Goal: Task Accomplishment & Management: Complete application form

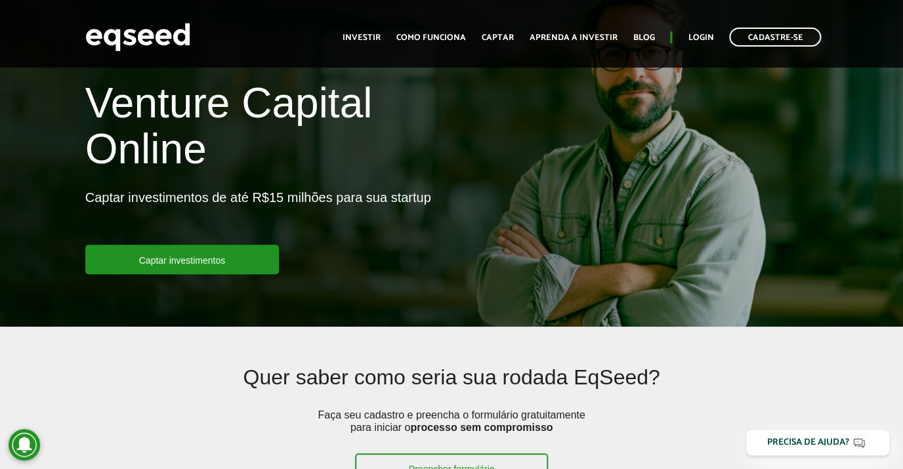
scroll to position [58, 0]
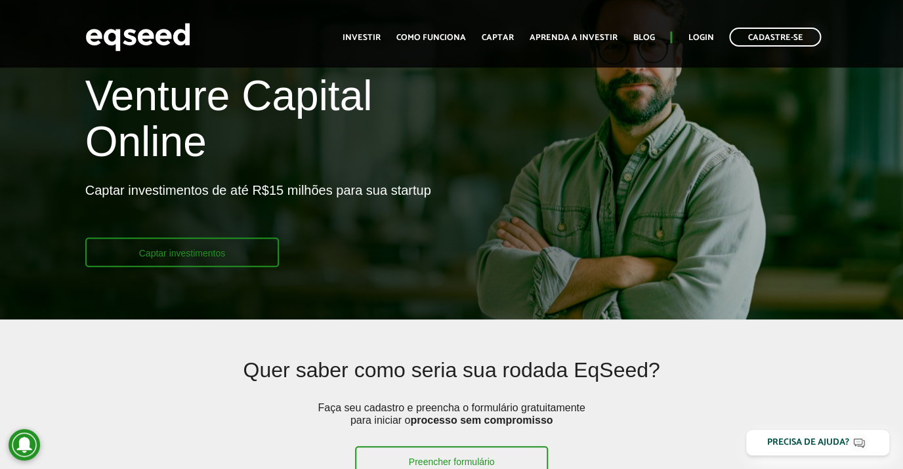
click at [179, 255] on link "Captar investimentos" at bounding box center [182, 253] width 194 height 30
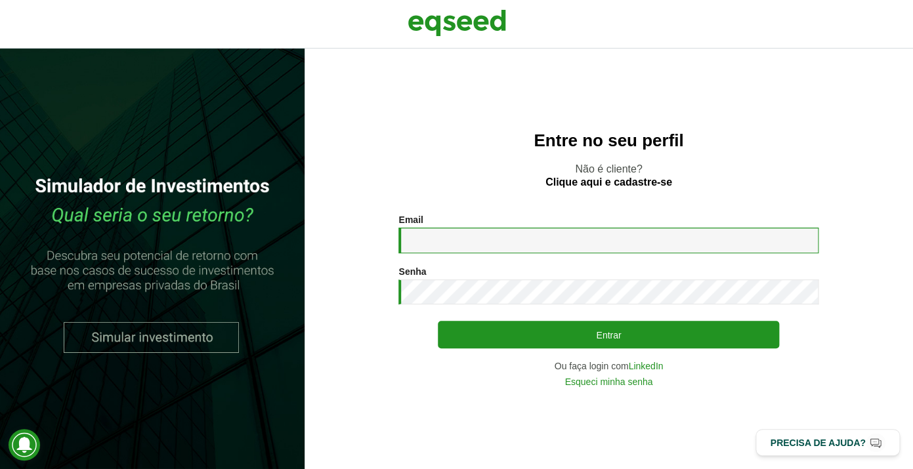
click at [439, 238] on input "Email *" at bounding box center [609, 241] width 420 height 26
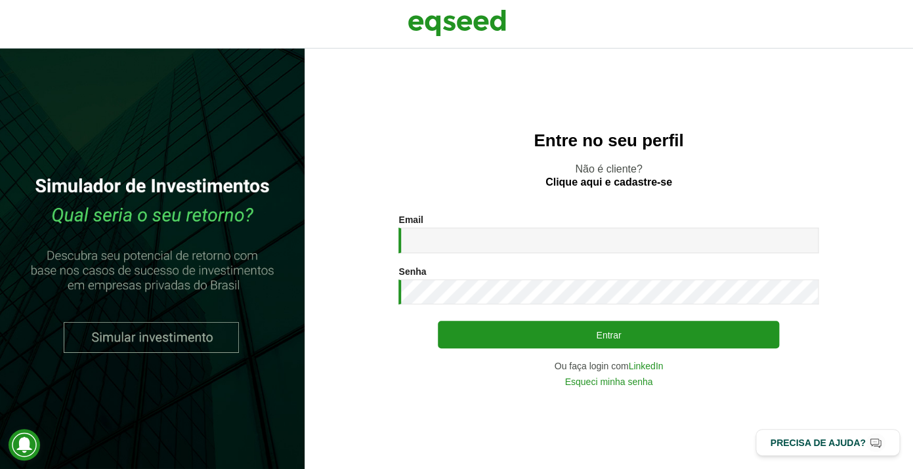
click at [468, 449] on div "Entre no seu perfil Não é cliente? Clique aqui e cadastre-se Email * Digite seu…" at bounding box center [609, 259] width 609 height 421
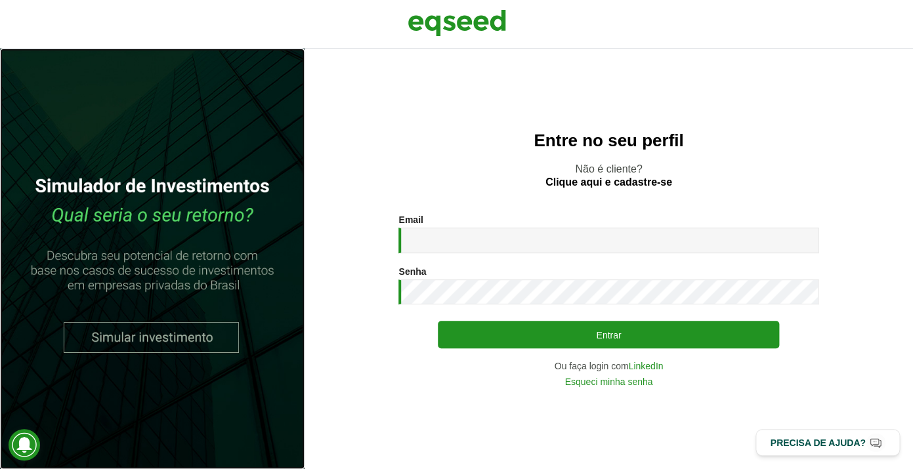
click at [162, 342] on link at bounding box center [152, 259] width 305 height 421
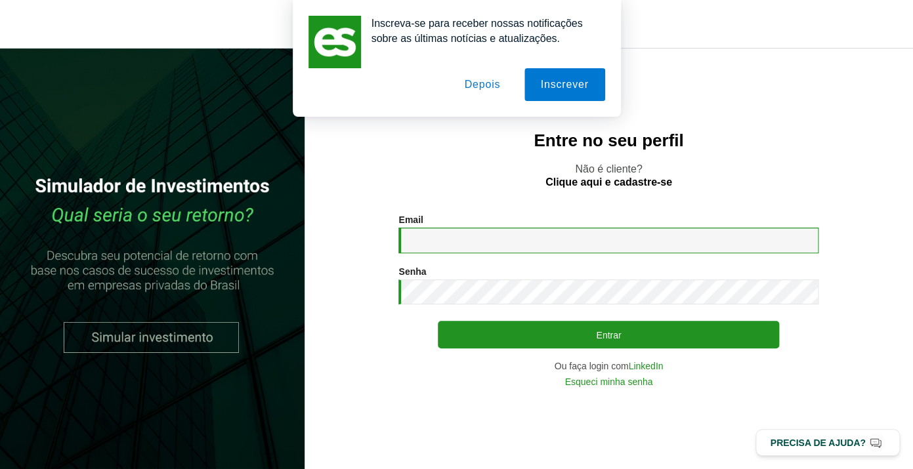
click at [505, 239] on input "Email *" at bounding box center [609, 241] width 420 height 26
type input "**********"
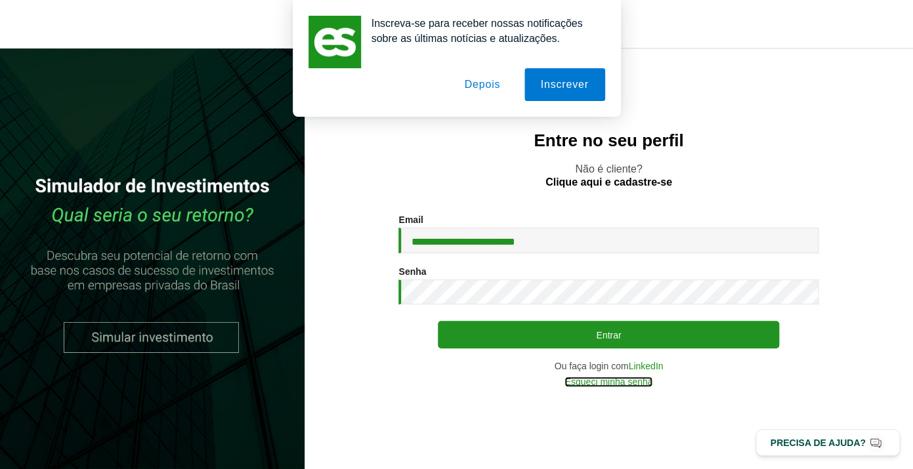
click at [630, 381] on link "Esqueci minha senha" at bounding box center [609, 382] width 88 height 9
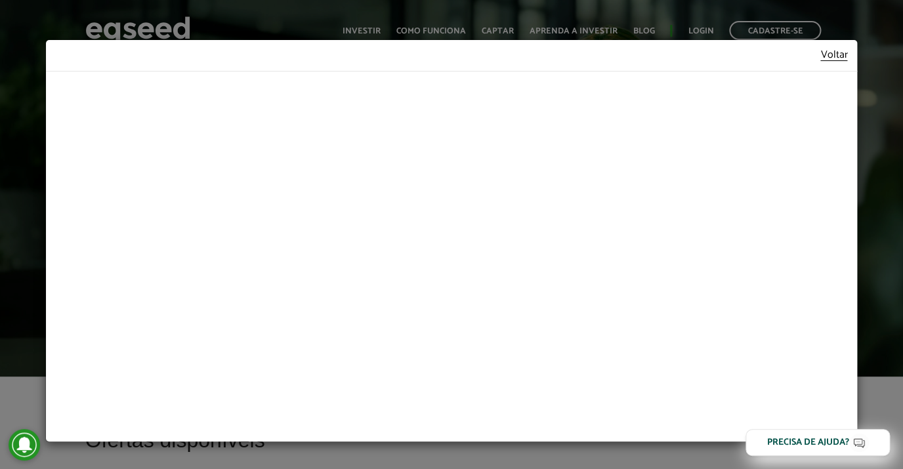
click at [888, 174] on div "Voltar" at bounding box center [451, 234] width 903 height 469
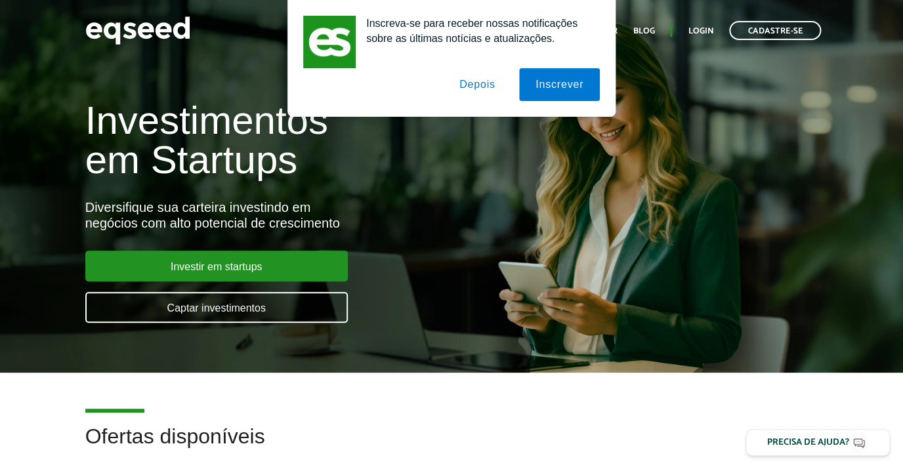
scroll to position [1, 0]
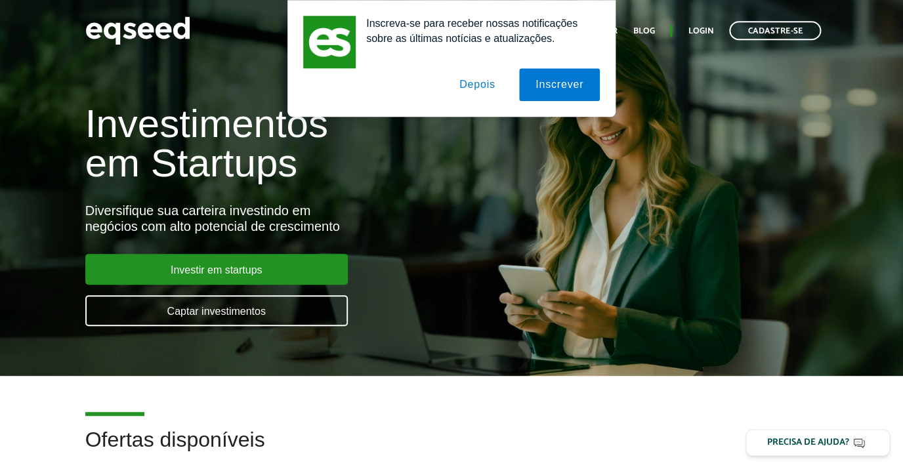
click at [559, 246] on div "Investimentos em Startups Diversifique sua carteira investindo em negócios com …" at bounding box center [451, 207] width 903 height 259
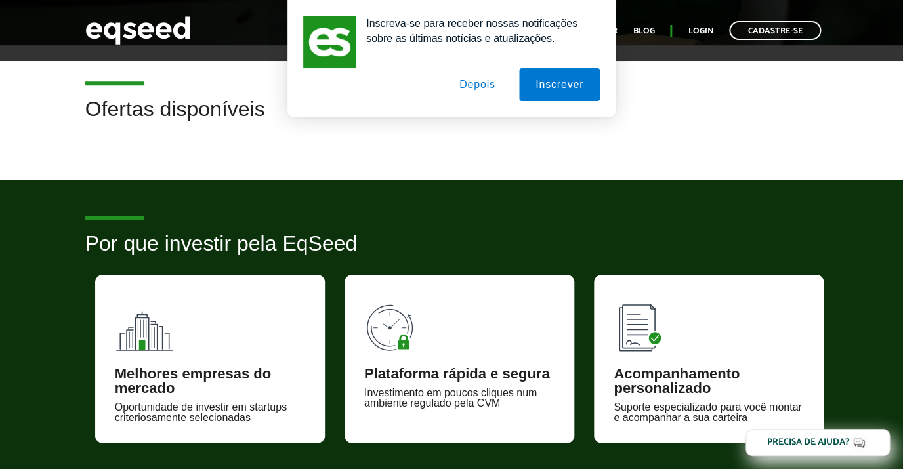
scroll to position [0, 0]
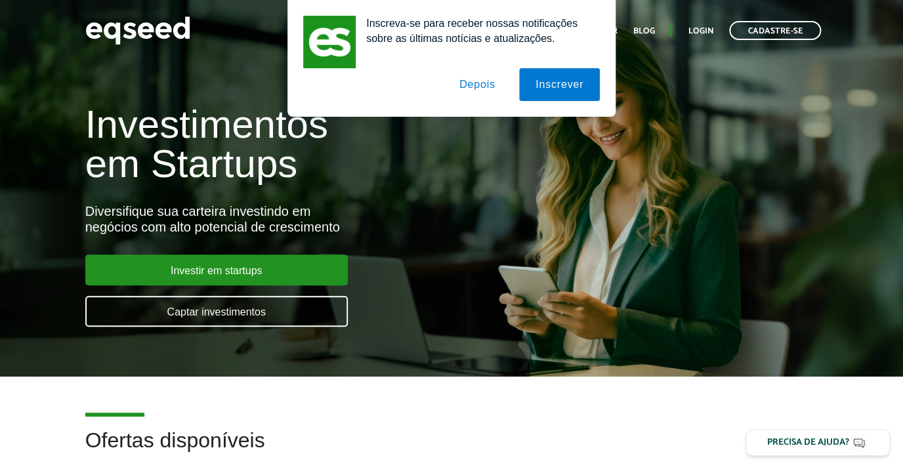
click at [496, 81] on button "Depois" at bounding box center [477, 84] width 69 height 33
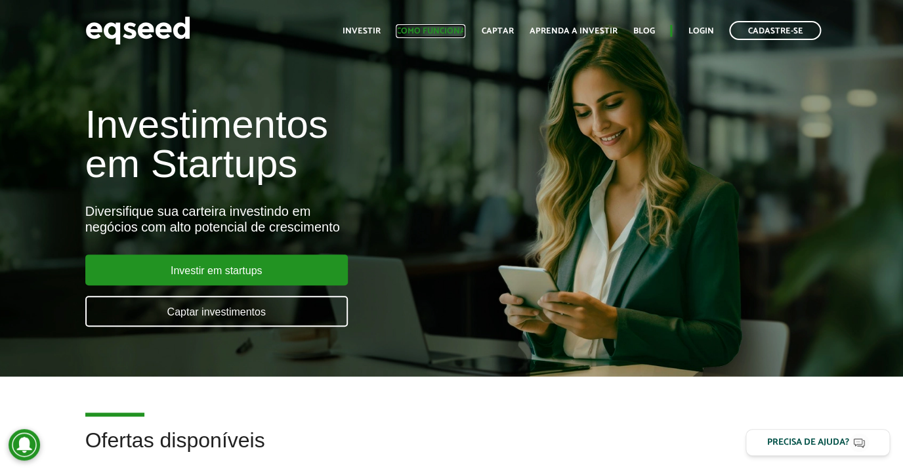
click at [443, 35] on link "Como funciona" at bounding box center [431, 31] width 70 height 9
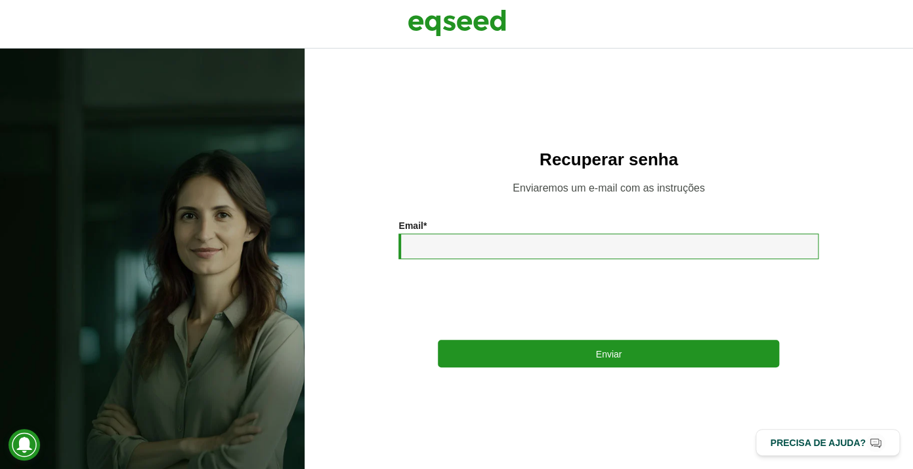
click at [448, 254] on input "Email *" at bounding box center [609, 247] width 420 height 26
type input "**********"
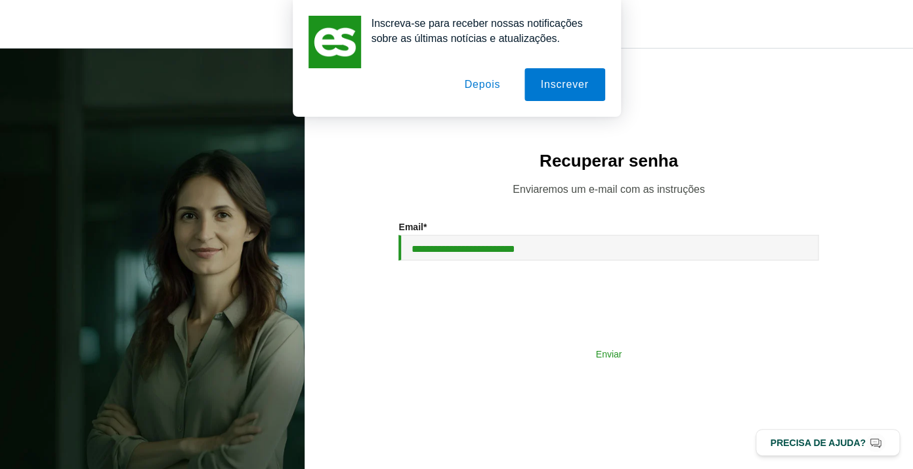
click at [579, 355] on button "Enviar" at bounding box center [608, 353] width 341 height 25
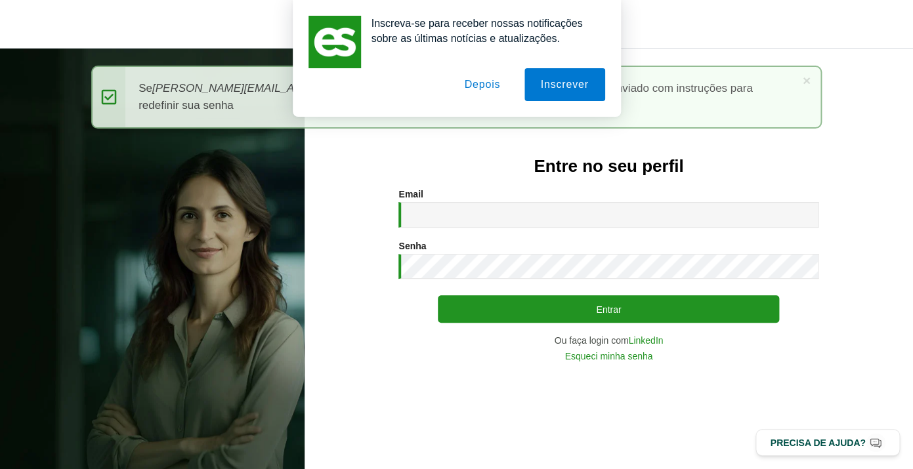
click at [488, 85] on button "Depois" at bounding box center [482, 84] width 69 height 33
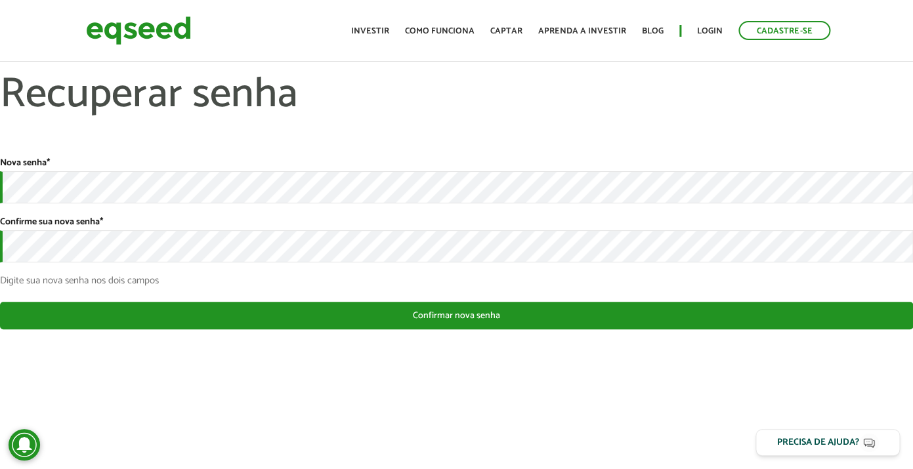
click at [386, 433] on body "Cadastre-se Toggle navigation Toggle navigation Início Investir Captar" at bounding box center [456, 234] width 913 height 469
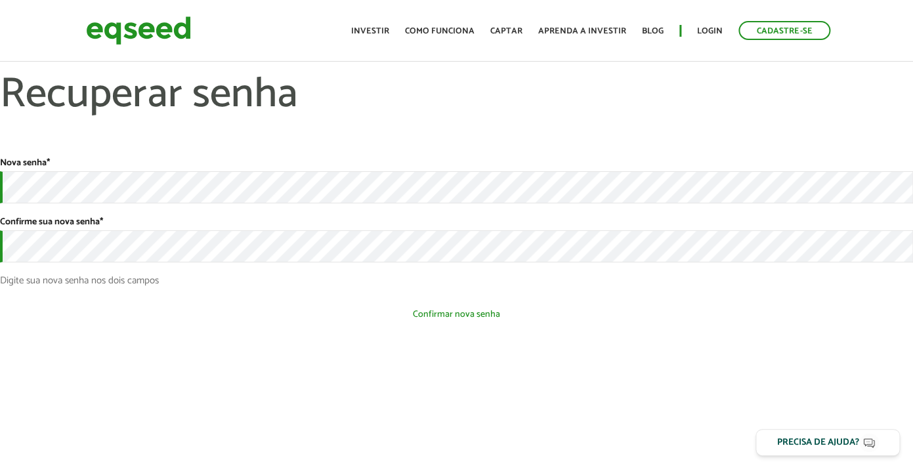
click at [396, 321] on button "Confirmar nova senha" at bounding box center [456, 314] width 913 height 25
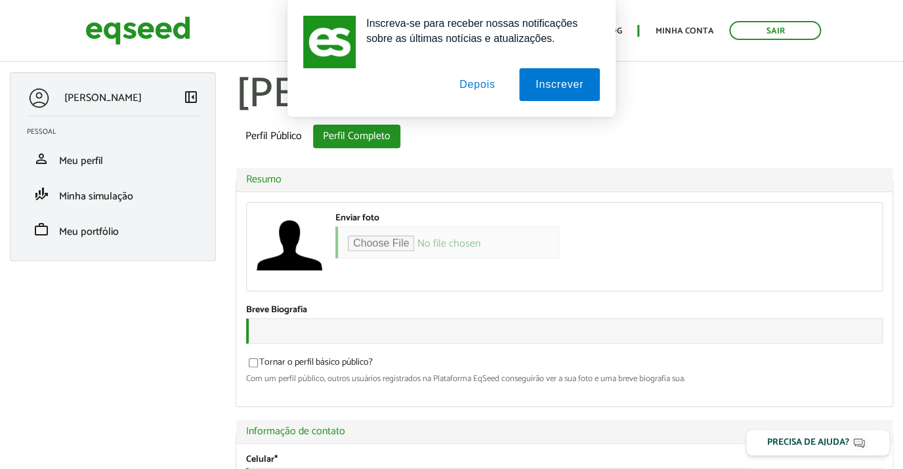
click at [475, 85] on button "Depois" at bounding box center [477, 84] width 69 height 33
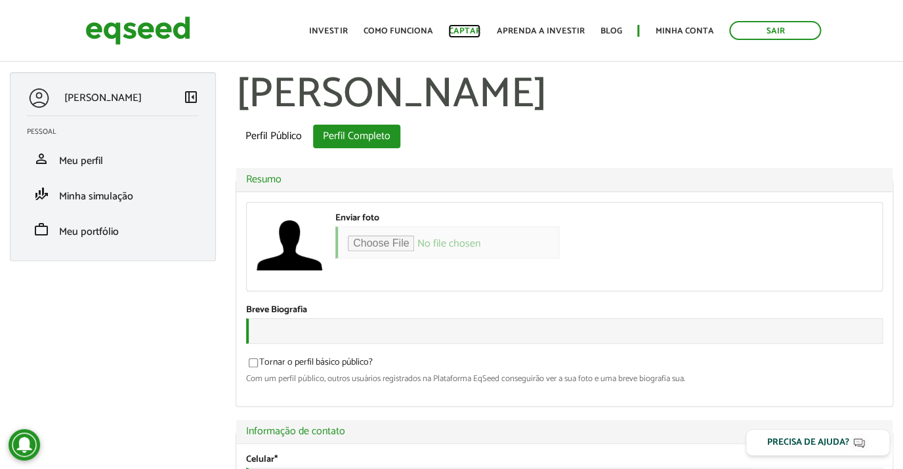
click at [469, 33] on link "Captar" at bounding box center [464, 31] width 32 height 9
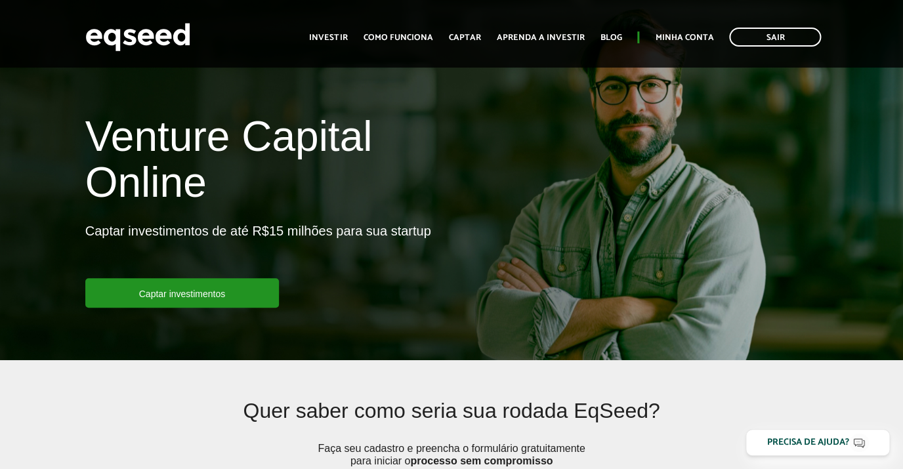
scroll to position [22, 0]
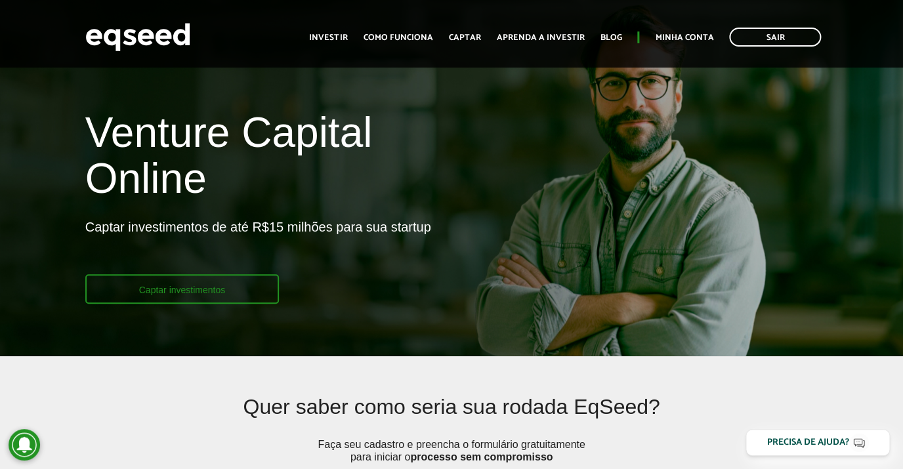
click at [263, 286] on link "Captar investimentos" at bounding box center [182, 289] width 194 height 30
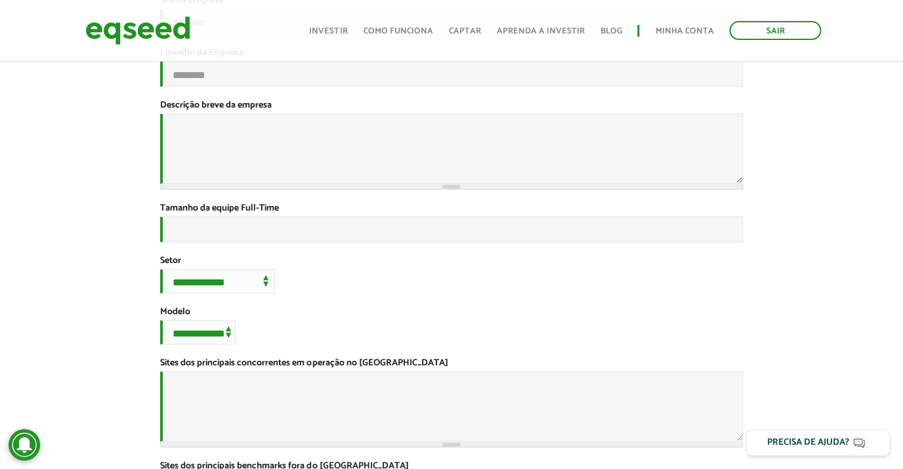
scroll to position [228, 0]
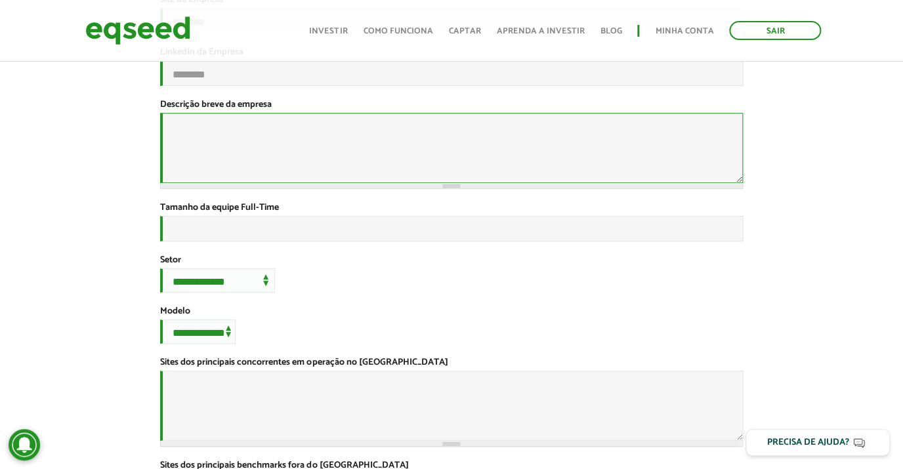
click at [415, 169] on textarea "Descrição breve da empresa *" at bounding box center [451, 148] width 582 height 70
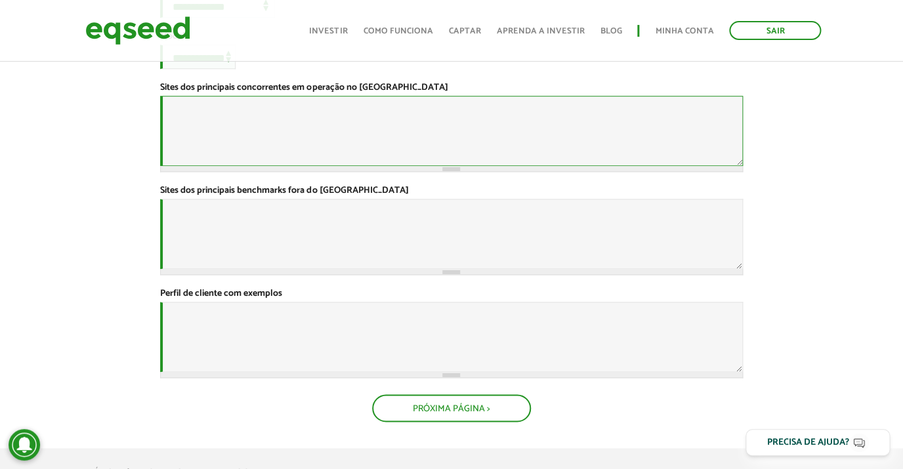
click at [273, 166] on textarea "Sites dos principais concorrentes em operação no Brasil *" at bounding box center [451, 131] width 582 height 70
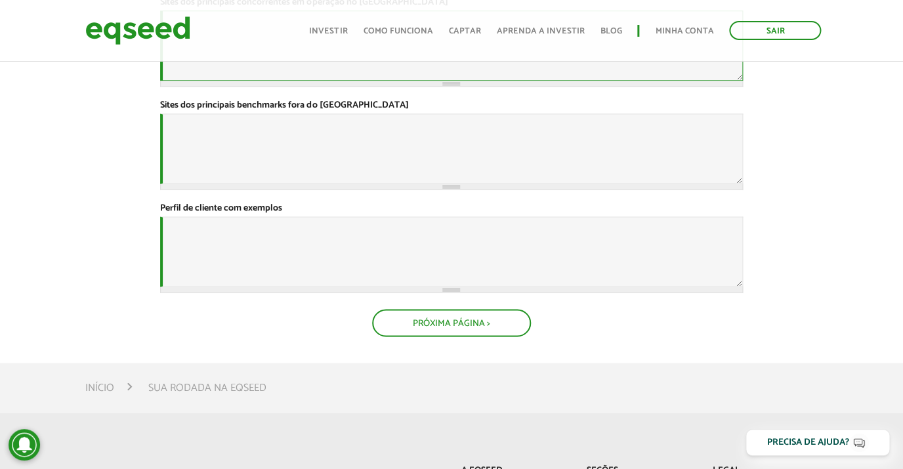
scroll to position [592, 0]
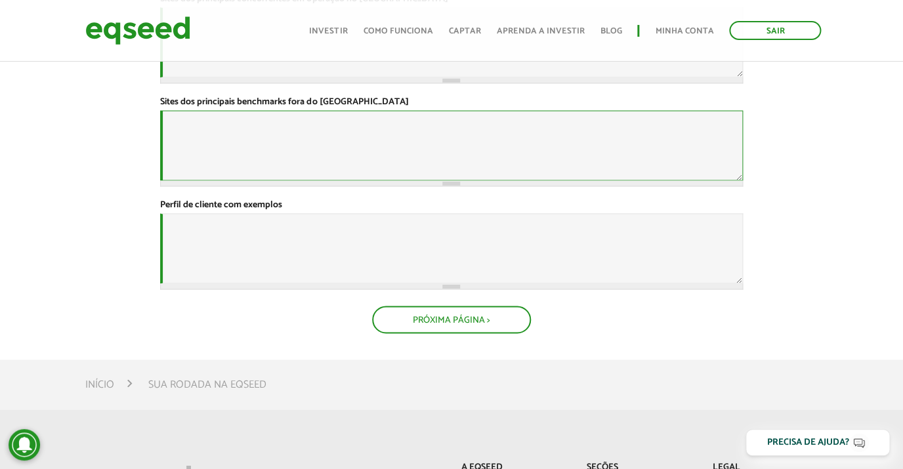
click at [238, 181] on textarea "Sites dos principais benchmarks fora do Brasil *" at bounding box center [451, 145] width 582 height 70
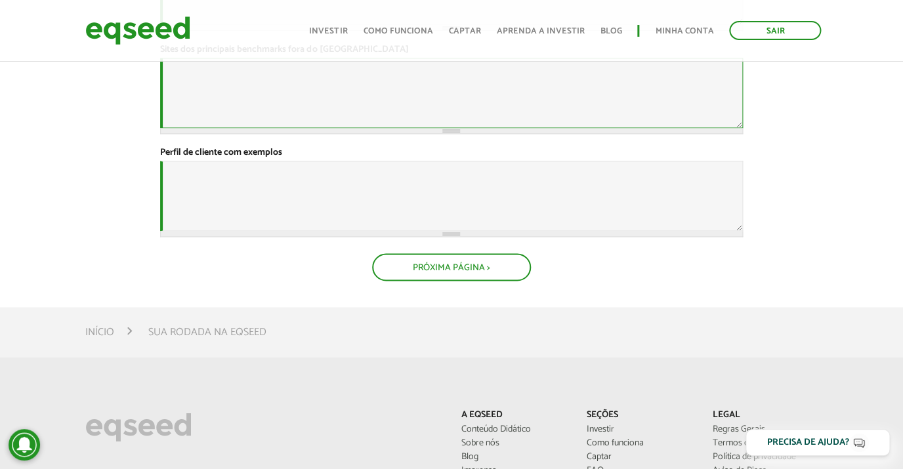
scroll to position [668, 0]
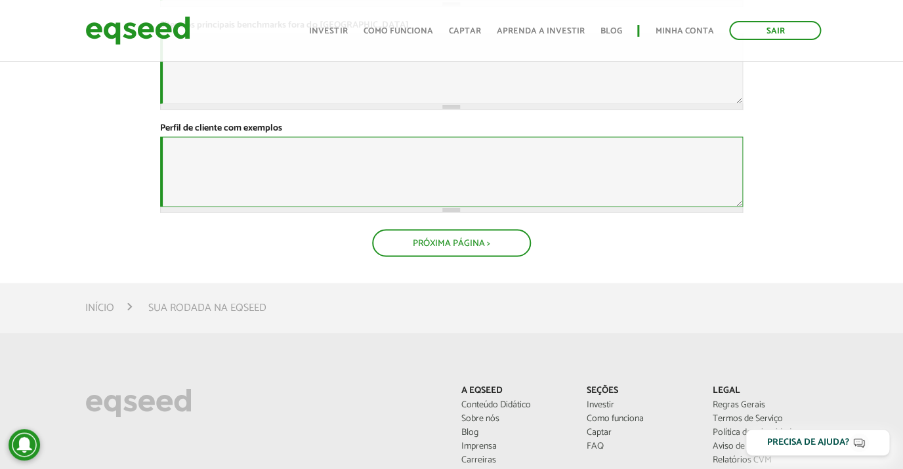
click at [212, 207] on textarea "Perfil de cliente com exemplos *" at bounding box center [451, 172] width 582 height 70
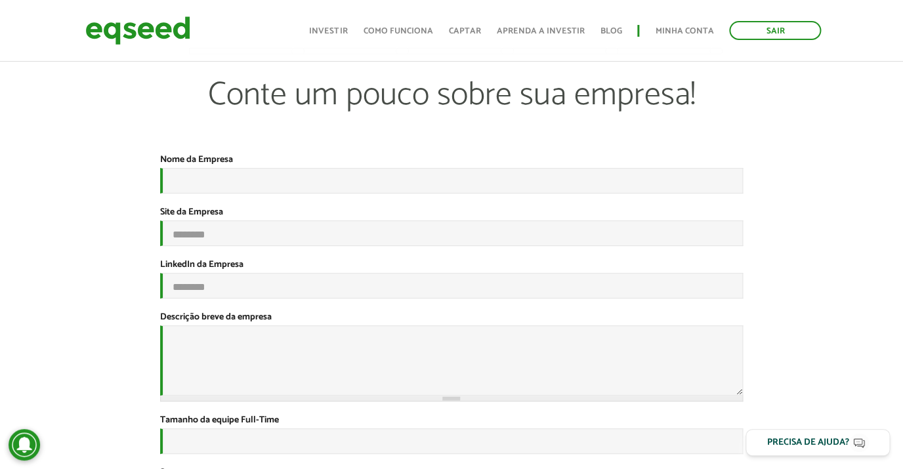
scroll to position [0, 0]
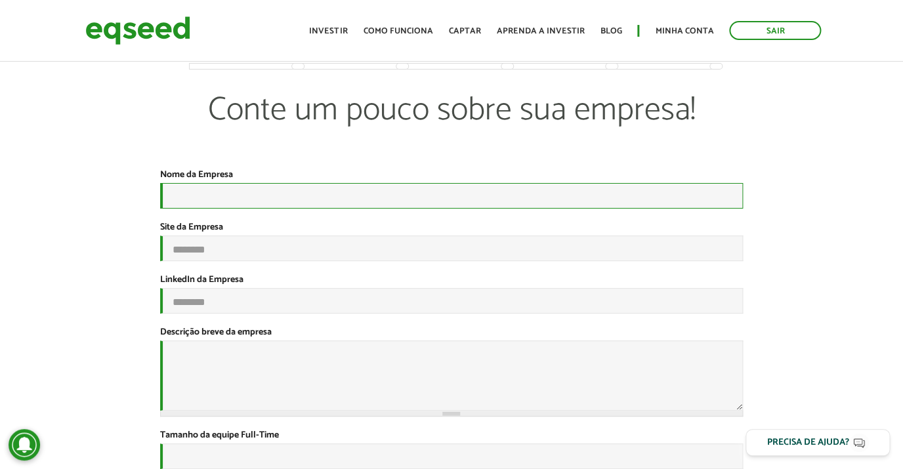
click at [391, 200] on input "Nome da Empresa *" at bounding box center [451, 196] width 582 height 26
type input "**********"
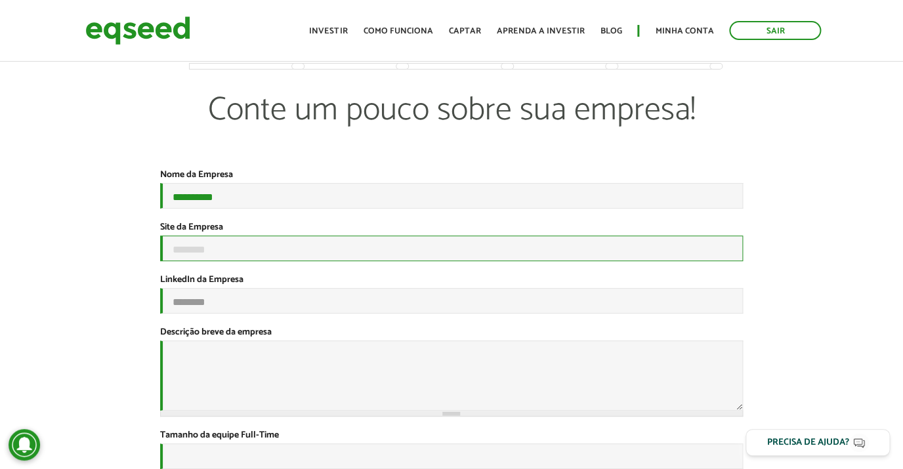
click at [264, 255] on input "Site da Empresa" at bounding box center [451, 249] width 582 height 26
